Goal: Information Seeking & Learning: Learn about a topic

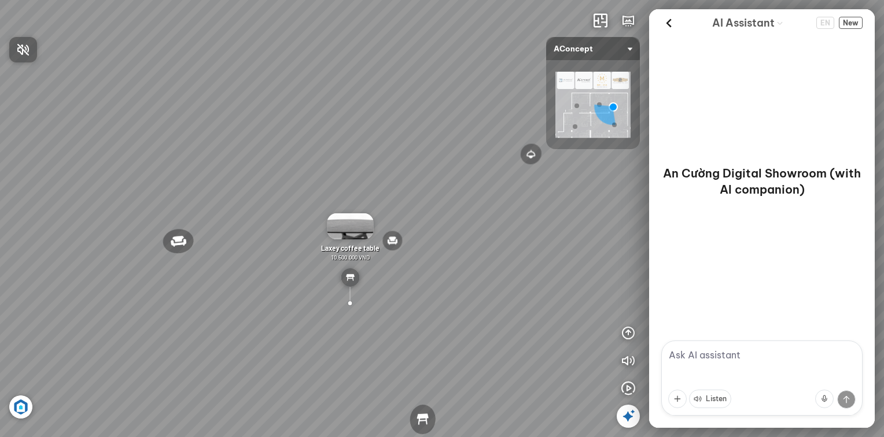
click at [307, 209] on div at bounding box center [442, 218] width 884 height 437
click at [309, 221] on div "Reno ceiling lamp 5.300.000 VND Palima bed 19.000.000 VND Nanna Lounge Chair 7.…" at bounding box center [442, 218] width 884 height 437
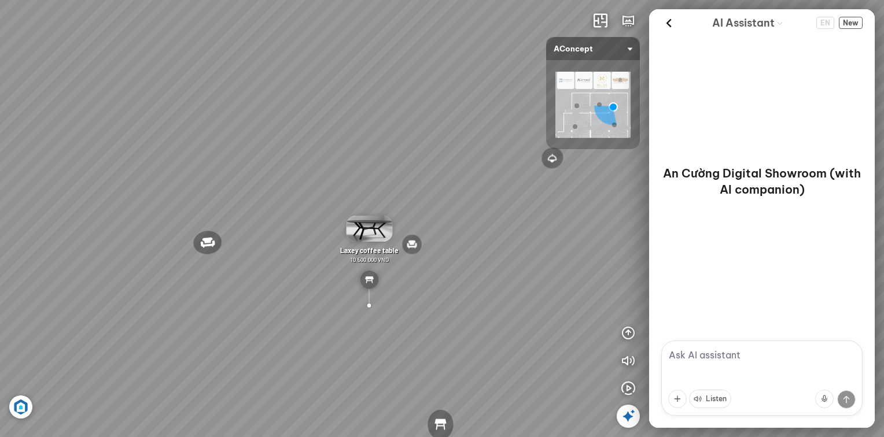
click at [378, 245] on div "Laxey coffee table 10.500.000 VND" at bounding box center [369, 240] width 67 height 48
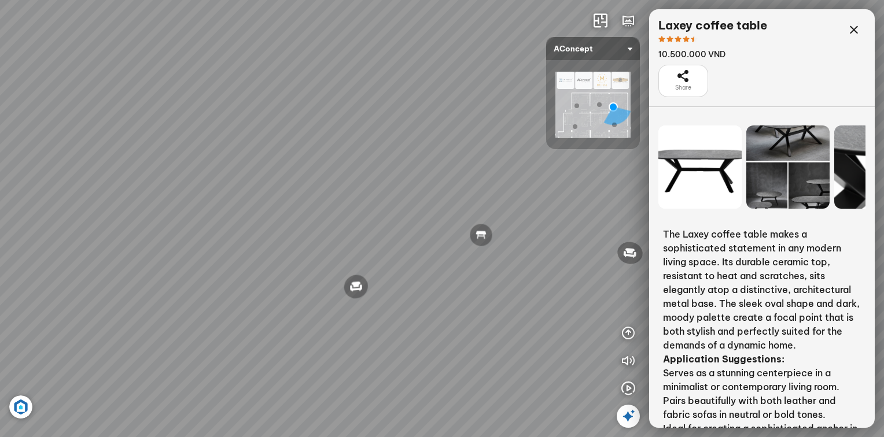
drag, startPoint x: 200, startPoint y: 263, endPoint x: 676, endPoint y: 277, distance: 476.5
click at [676, 277] on div "Reno ceiling lamp 5.300.000 VND Palima bed 19.000.000 VND Nanna Lounge Chair 7.…" at bounding box center [442, 218] width 884 height 437
drag, startPoint x: 363, startPoint y: 281, endPoint x: 817, endPoint y: 284, distance: 453.1
click at [823, 280] on div "Reno ceiling lamp 5.300.000 VND Palima bed 19.000.000 VND Nanna Lounge Chair 7.…" at bounding box center [442, 218] width 884 height 437
drag, startPoint x: 657, startPoint y: 268, endPoint x: 734, endPoint y: 277, distance: 76.9
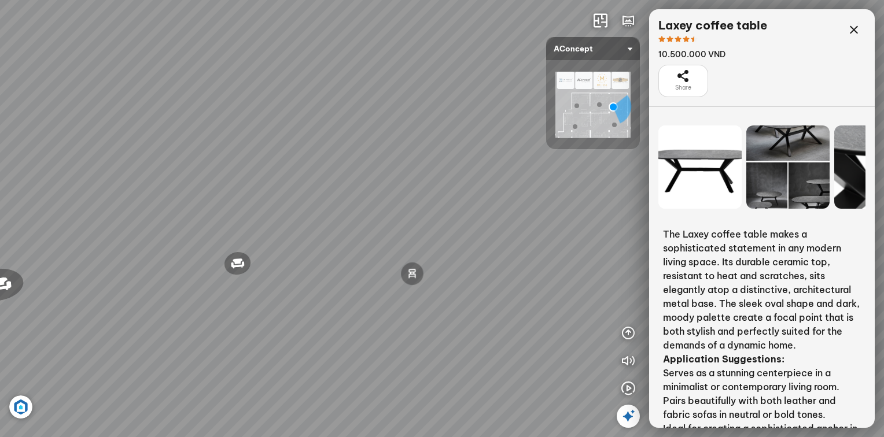
click at [734, 277] on div "Reno ceiling lamp 5.300.000 VND Palima bed 19.000.000 VND Nanna Lounge Chair 7.…" at bounding box center [442, 218] width 884 height 437
drag, startPoint x: 498, startPoint y: 264, endPoint x: 595, endPoint y: 457, distance: 215.3
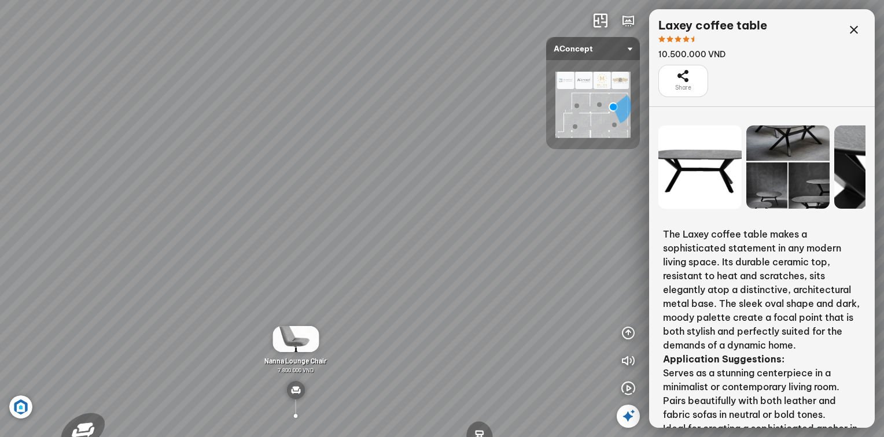
click at [595, 437] on html "Reno ceiling lamp 5.300.000 VND Palima bed 19.000.000 VND Nanna Lounge Chair 7.…" at bounding box center [442, 218] width 884 height 437
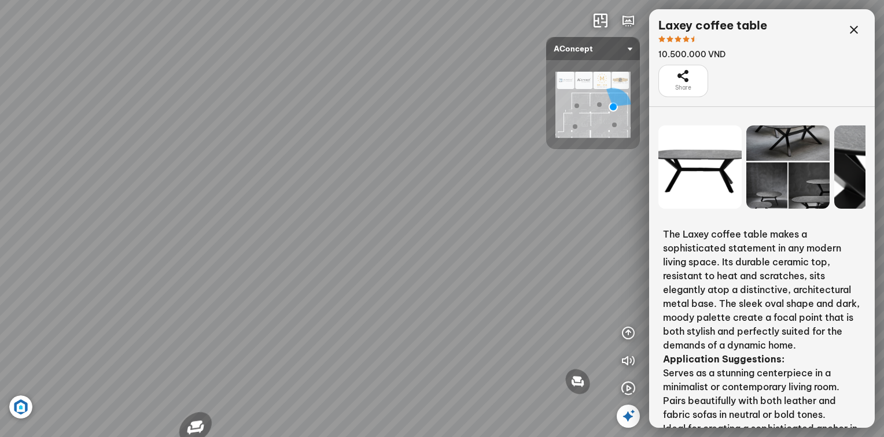
drag, startPoint x: 333, startPoint y: 288, endPoint x: 672, endPoint y: 212, distance: 347.6
click at [672, 212] on div "Reno ceiling lamp 5.300.000 VND Palima bed 19.000.000 VND Nanna Lounge Chair 7.…" at bounding box center [442, 218] width 884 height 437
drag, startPoint x: 628, startPoint y: 374, endPoint x: 589, endPoint y: 189, distance: 189.4
click at [589, 189] on div "Reno ceiling lamp 5.300.000 VND Palima bed 19.000.000 VND Nanna Lounge Chair 7.…" at bounding box center [442, 218] width 884 height 437
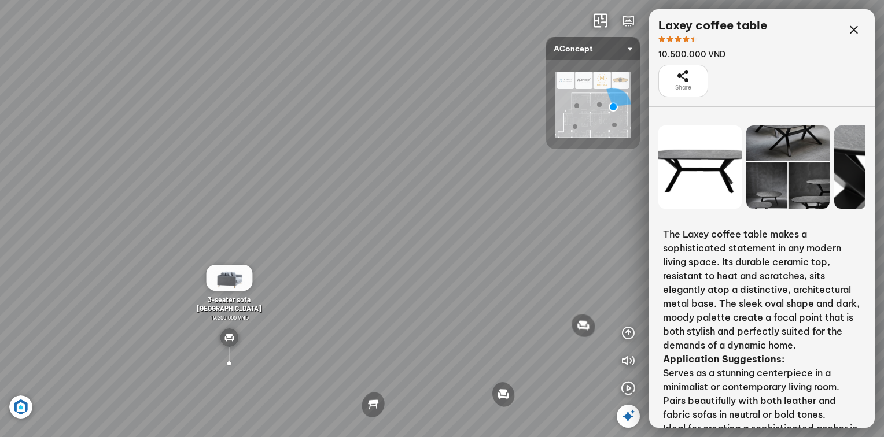
drag, startPoint x: 479, startPoint y: 290, endPoint x: 502, endPoint y: 185, distance: 107.3
click at [502, 185] on div "Reno ceiling lamp 5.300.000 VND Palima bed 19.000.000 VND Nanna Lounge Chair 7.…" at bounding box center [442, 218] width 884 height 437
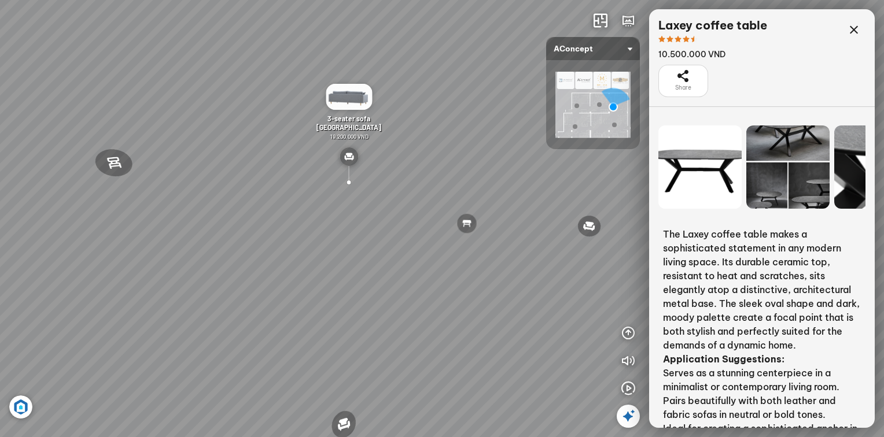
drag, startPoint x: 425, startPoint y: 213, endPoint x: 449, endPoint y: 200, distance: 27.4
click at [449, 200] on div "Reno ceiling lamp 5.300.000 VND Palima bed 19.000.000 VND Nanna Lounge Chair 7.…" at bounding box center [442, 218] width 884 height 437
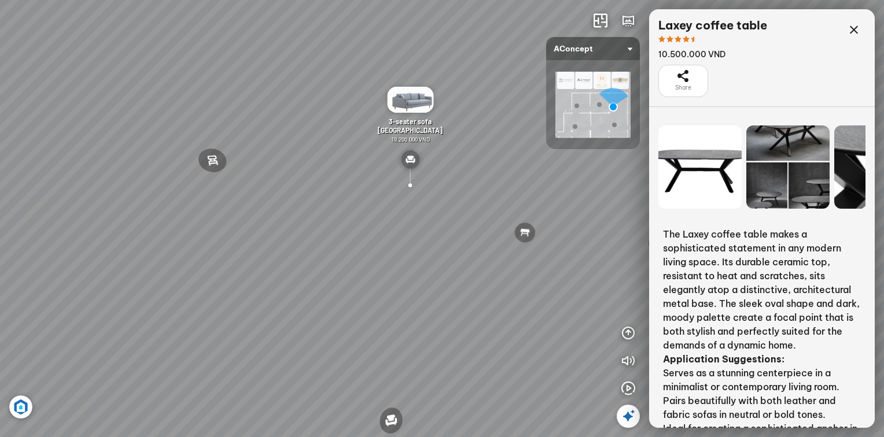
drag, startPoint x: 390, startPoint y: 223, endPoint x: 414, endPoint y: 228, distance: 24.7
click at [414, 228] on div "Reno ceiling lamp 5.300.000 VND Palima bed 19.000.000 VND Nanna Lounge Chair 7.…" at bounding box center [442, 218] width 884 height 437
drag, startPoint x: 191, startPoint y: 214, endPoint x: 427, endPoint y: 193, distance: 237.1
click at [472, 178] on div "Reno ceiling lamp 5.300.000 VND Palima bed 19.000.000 VND Nanna Lounge Chair 7.…" at bounding box center [442, 218] width 884 height 437
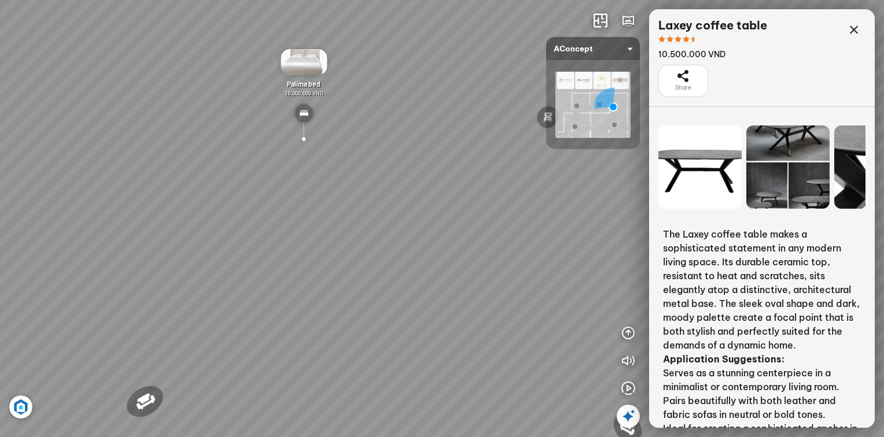
drag, startPoint x: 233, startPoint y: 207, endPoint x: 398, endPoint y: 208, distance: 164.9
click at [461, 203] on div "Reno ceiling lamp 5.300.000 VND Palima bed 19.000.000 VND Nanna Lounge Chair 7.…" at bounding box center [442, 218] width 884 height 437
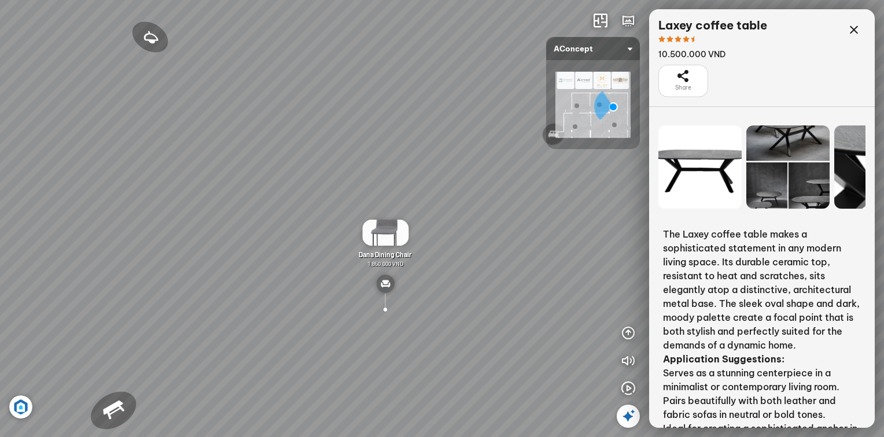
drag, startPoint x: 300, startPoint y: 207, endPoint x: 312, endPoint y: 244, distance: 39.2
click at [450, 207] on div "Reno ceiling lamp 5.300.000 VND Palima bed 19.000.000 VND Nanna Lounge Chair 7.…" at bounding box center [442, 218] width 884 height 437
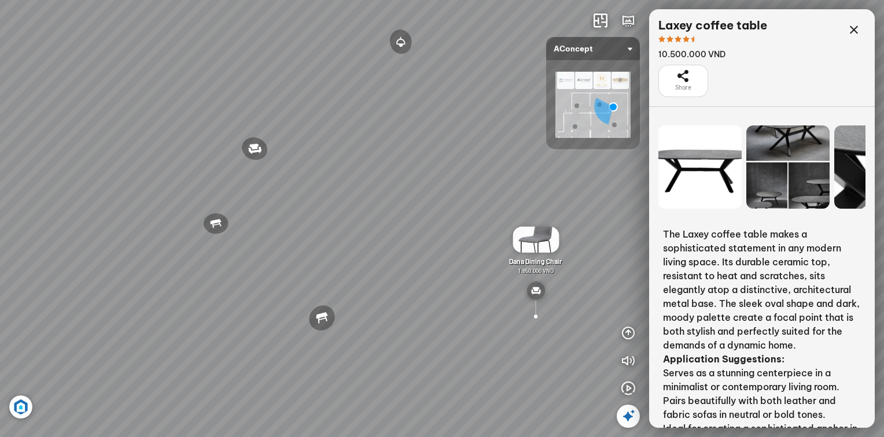
click at [537, 182] on div "Reno ceiling lamp 5.300.000 VND Palima bed 19.000.000 VND Nanna Lounge Chair 7.…" at bounding box center [442, 218] width 884 height 437
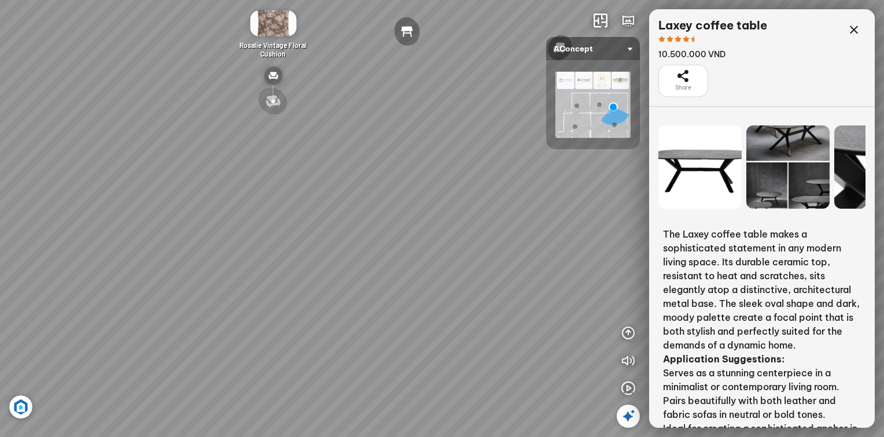
click at [494, 175] on div "Reno ceiling lamp 5.300.000 VND Palima bed 19.000.000 VND Nanna Lounge Chair 7.…" at bounding box center [442, 218] width 884 height 437
click at [689, 193] on div "INFO: krpano 1.20.8 (build [DATE]) INFO: HTML5/Desktop - Microsoft Edge 139.0 -…" at bounding box center [442, 218] width 884 height 437
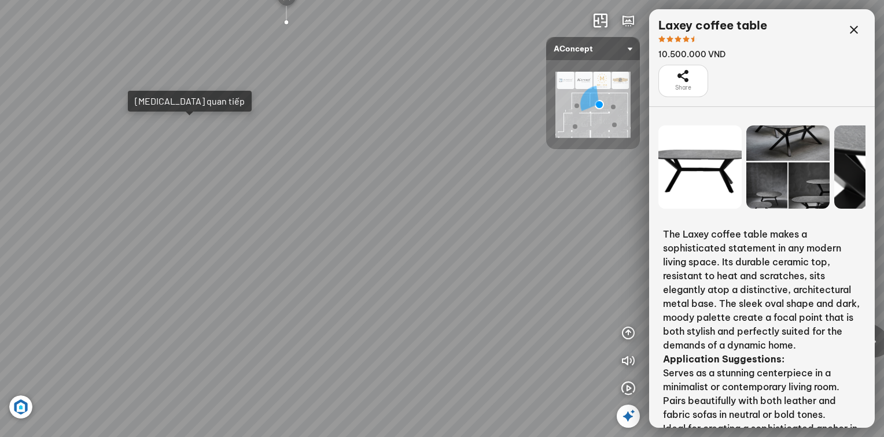
drag, startPoint x: 194, startPoint y: 93, endPoint x: 343, endPoint y: 115, distance: 150.3
click at [359, 0] on html "Metropolis Abstract Acrylic Print 7.000.000 VND [PERSON_NAME] 7.300.000 VND Ros…" at bounding box center [442, 218] width 884 height 437
drag, startPoint x: 308, startPoint y: 179, endPoint x: 471, endPoint y: 363, distance: 245.6
click at [473, 366] on div "Metropolis Abstract Acrylic Print 7.000.000 VND [PERSON_NAME] 7.300.000 VND Ros…" at bounding box center [442, 218] width 884 height 437
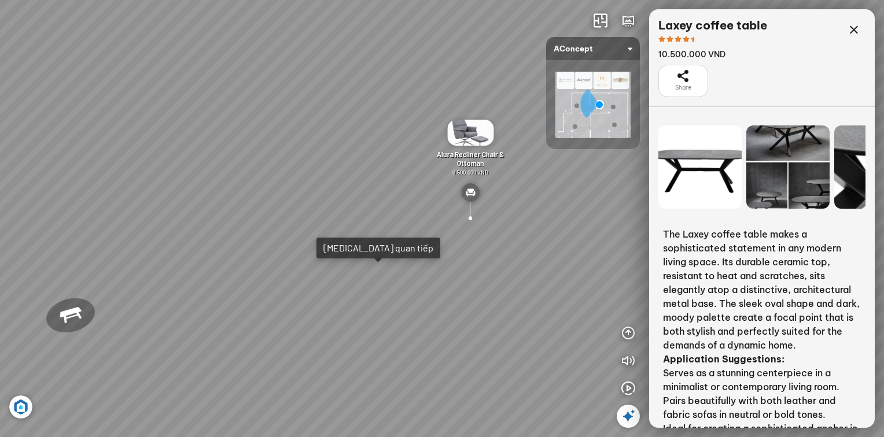
click at [470, 221] on div at bounding box center [470, 218] width 21 height 21
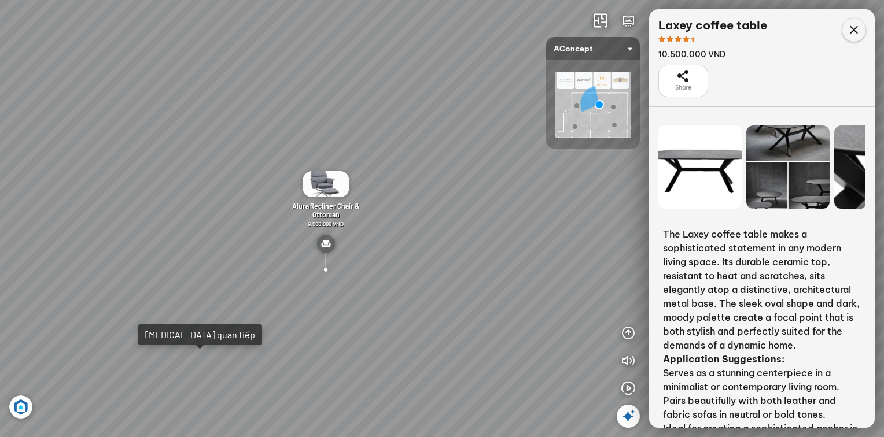
click at [850, 29] on icon at bounding box center [854, 30] width 14 height 14
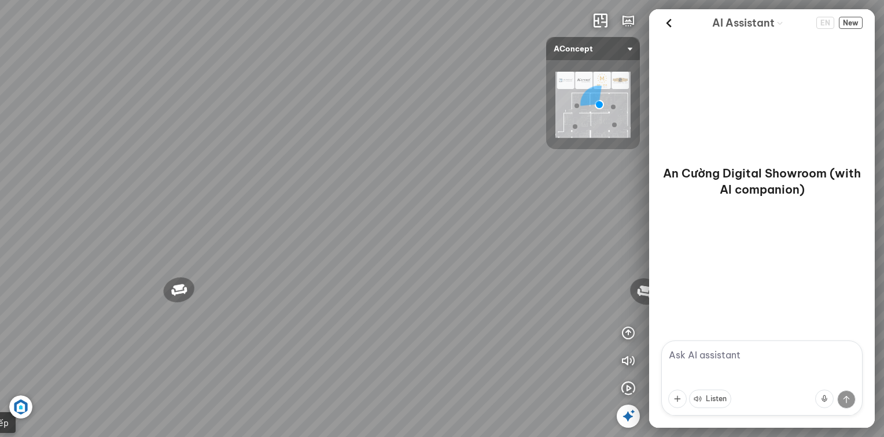
click at [725, 355] on textarea at bounding box center [761, 378] width 201 height 75
click at [807, 365] on textarea at bounding box center [761, 378] width 201 height 75
click at [804, 365] on textarea at bounding box center [761, 378] width 201 height 75
type textarea "tôi cần mua sofa đỏ"
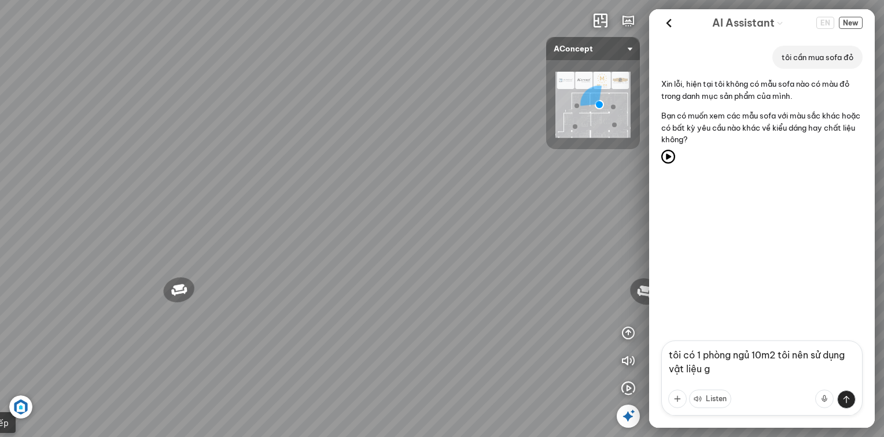
type textarea "tôi có 1 phòng ngủ 10m2 tôi nên sử dụng vật liệu gì"
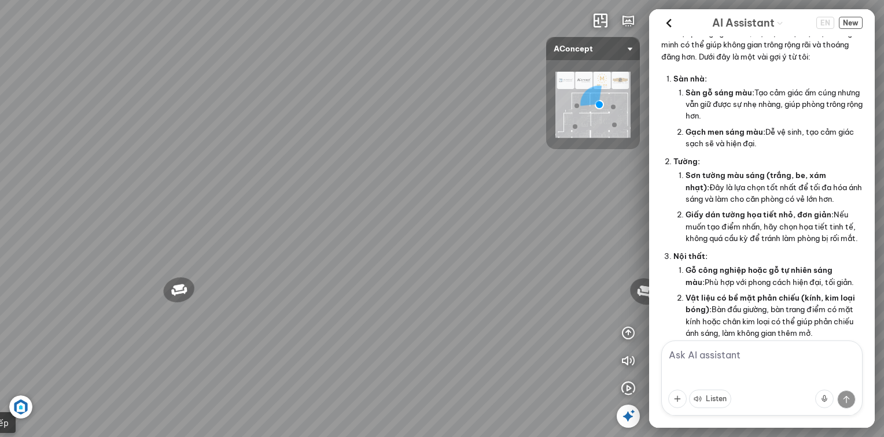
scroll to position [120, 0]
